Goal: Check status: Check status

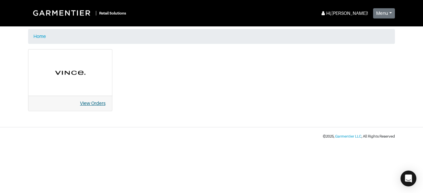
click at [89, 102] on link "View Orders" at bounding box center [92, 103] width 25 height 5
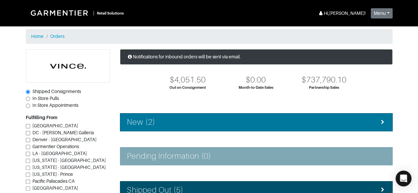
click at [221, 123] on div "New (2)" at bounding box center [256, 123] width 259 height 10
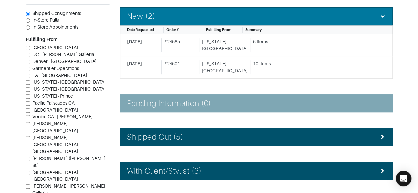
scroll to position [109, 0]
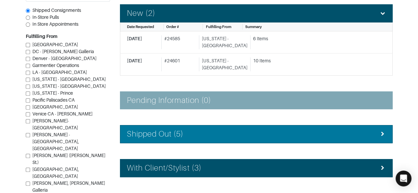
click at [371, 132] on div "Shipped Out (5)" at bounding box center [256, 134] width 259 height 10
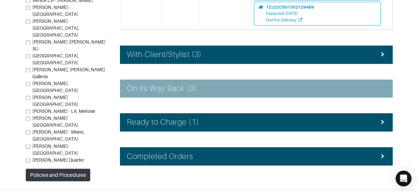
scroll to position [484, 0]
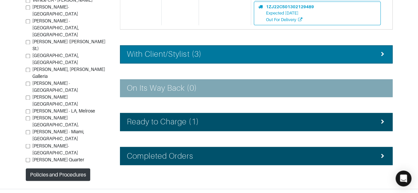
click at [365, 50] on div "With Client/Stylist (3)" at bounding box center [256, 55] width 259 height 10
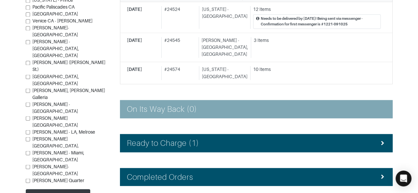
scroll to position [555, 0]
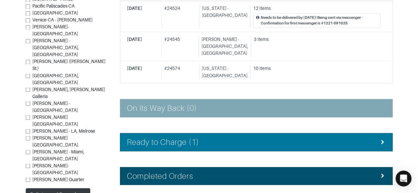
click at [371, 137] on div "Ready to Charge (1)" at bounding box center [256, 142] width 259 height 10
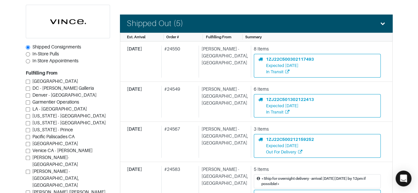
scroll to position [223, 0]
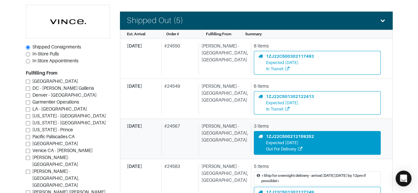
click at [303, 134] on div "1ZJ22C500212159252" at bounding box center [290, 136] width 48 height 6
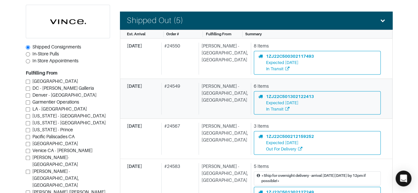
click at [134, 85] on span "[DATE]" at bounding box center [134, 86] width 15 height 5
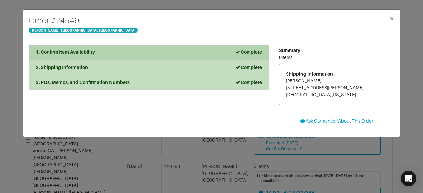
click at [128, 52] on div "1. Confirm Item Availability Complete" at bounding box center [149, 52] width 226 height 7
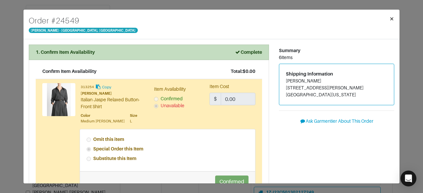
click at [390, 18] on span "×" at bounding box center [391, 18] width 5 height 9
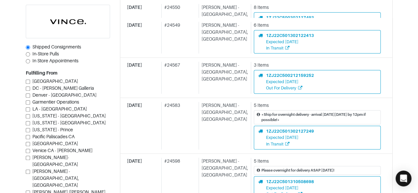
scroll to position [284, 0]
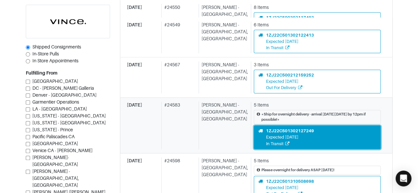
click at [340, 131] on div "1ZJ22C501302127249 Expected [DATE] In Transit" at bounding box center [317, 137] width 118 height 19
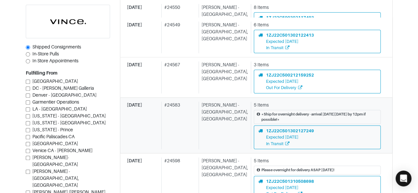
click at [139, 102] on span "[DATE]" at bounding box center [134, 104] width 15 height 5
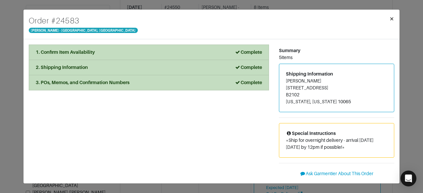
click at [391, 18] on span "×" at bounding box center [391, 18] width 5 height 9
